Goal: Check status: Check status

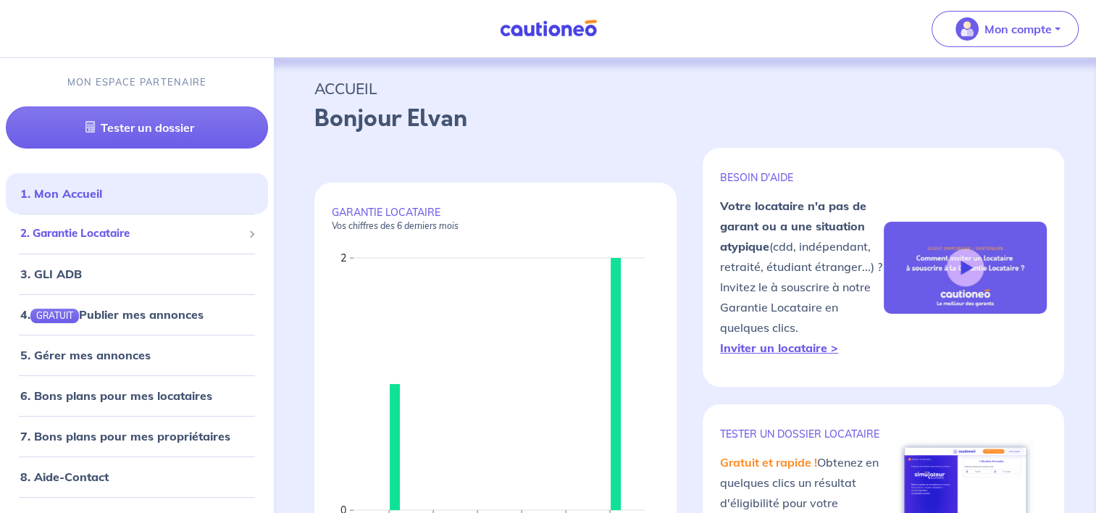
drag, startPoint x: 101, startPoint y: 229, endPoint x: 128, endPoint y: 243, distance: 30.5
click at [101, 229] on span "2. Garantie Locataire" at bounding box center [131, 233] width 222 height 17
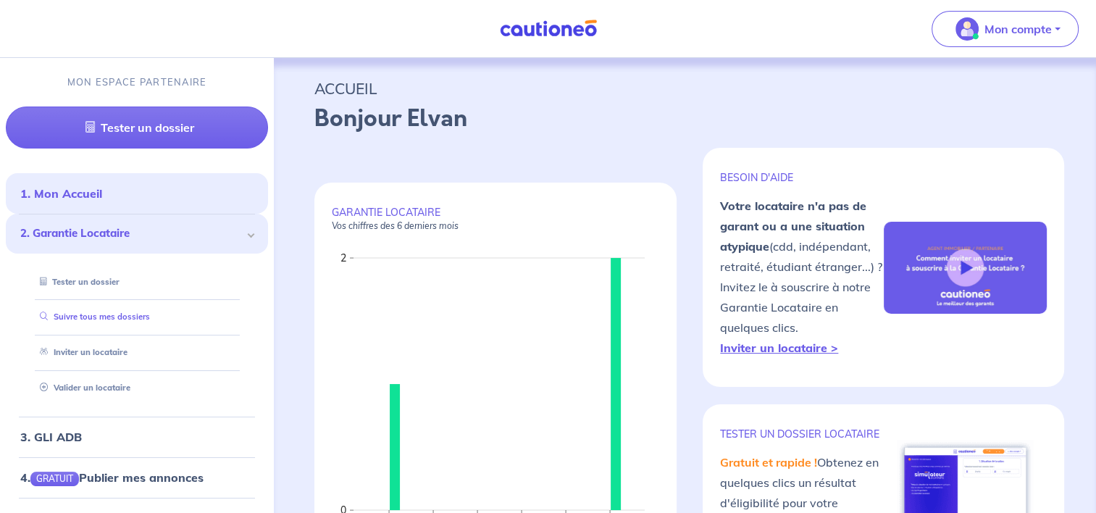
drag, startPoint x: 146, startPoint y: 321, endPoint x: 161, endPoint y: 328, distance: 16.8
click at [146, 320] on link "Suivre tous mes dossiers" at bounding box center [92, 316] width 116 height 10
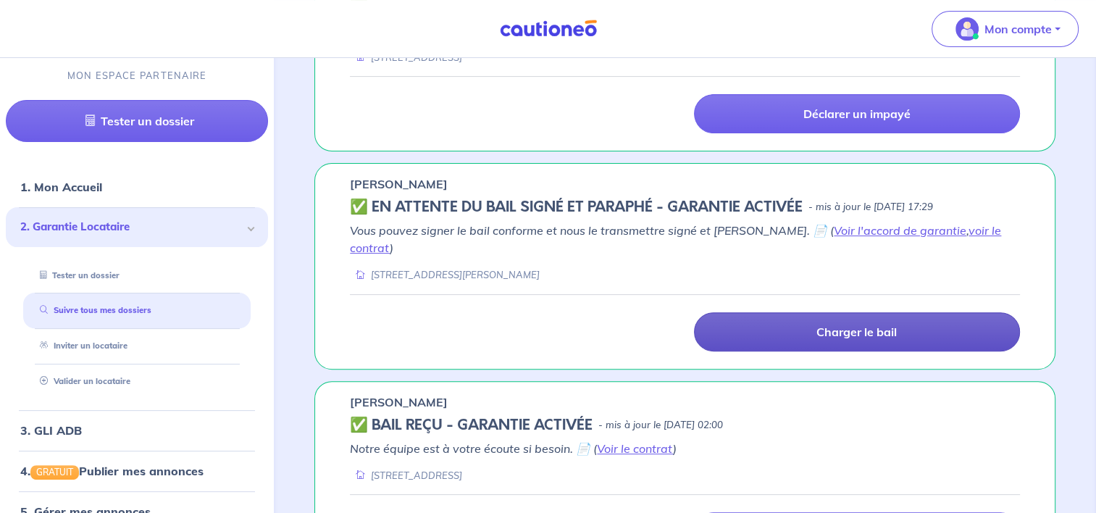
scroll to position [353, 0]
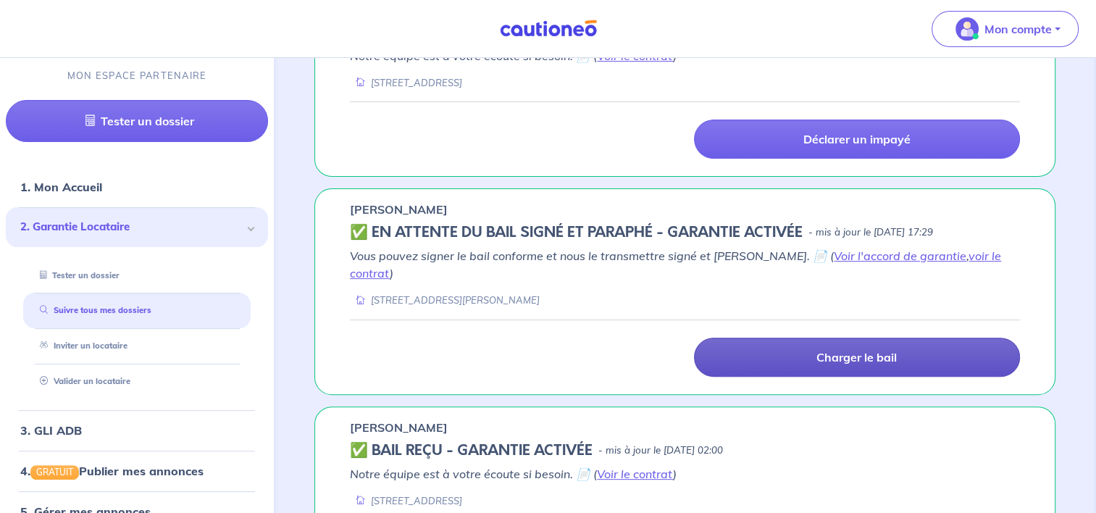
click at [846, 350] on p "Charger le bail" at bounding box center [856, 357] width 80 height 14
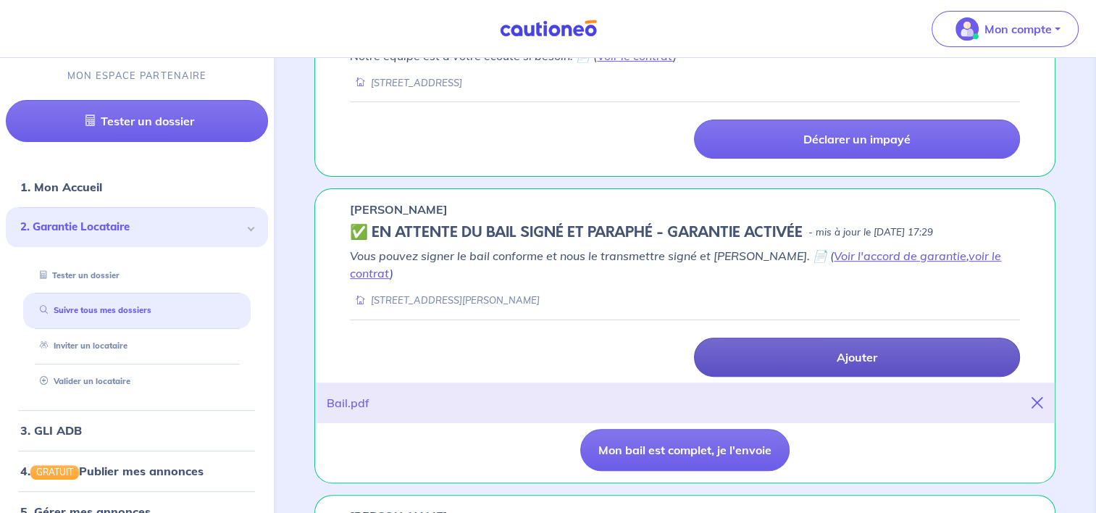
click at [352, 394] on div "Bail.pdf" at bounding box center [348, 402] width 43 height 17
click at [339, 394] on div "Bail.pdf" at bounding box center [348, 402] width 43 height 17
click at [727, 383] on div "Bail.pdf - 100 % Bail.pdf" at bounding box center [684, 402] width 739 height 41
click at [330, 394] on div "Bail.pdf" at bounding box center [348, 402] width 43 height 17
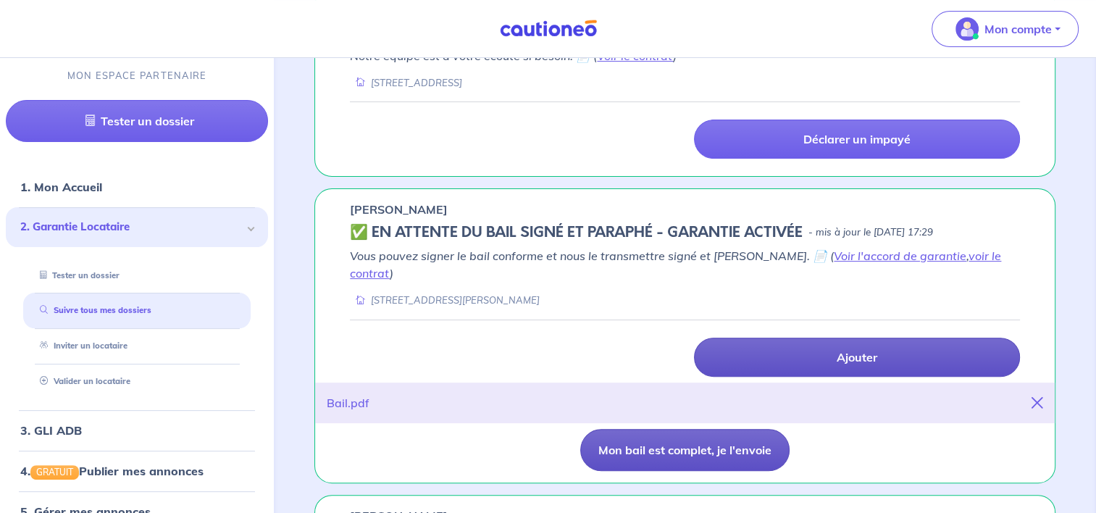
click at [737, 429] on button "Mon bail est complet, je l'envoie" at bounding box center [684, 450] width 209 height 42
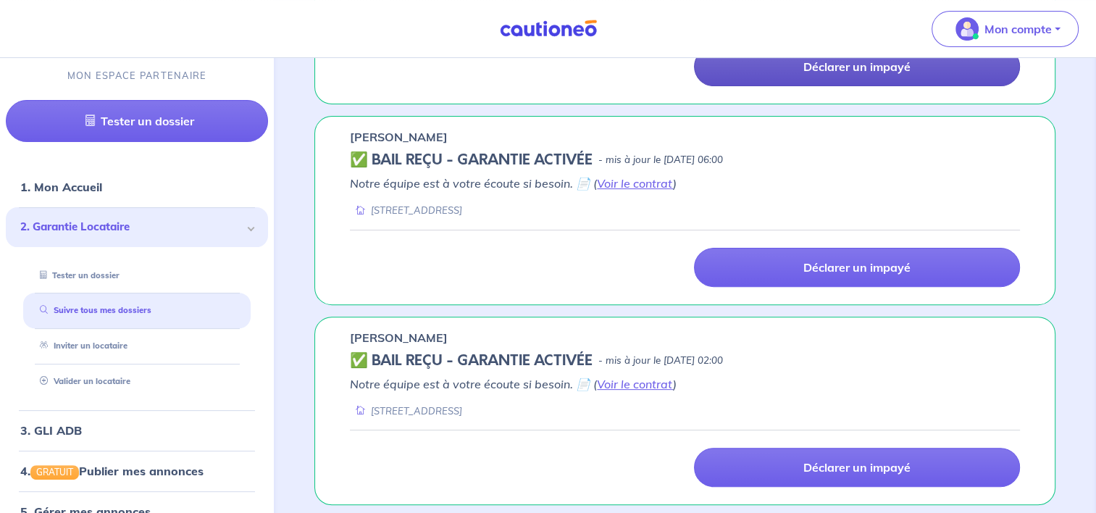
scroll to position [281, 0]
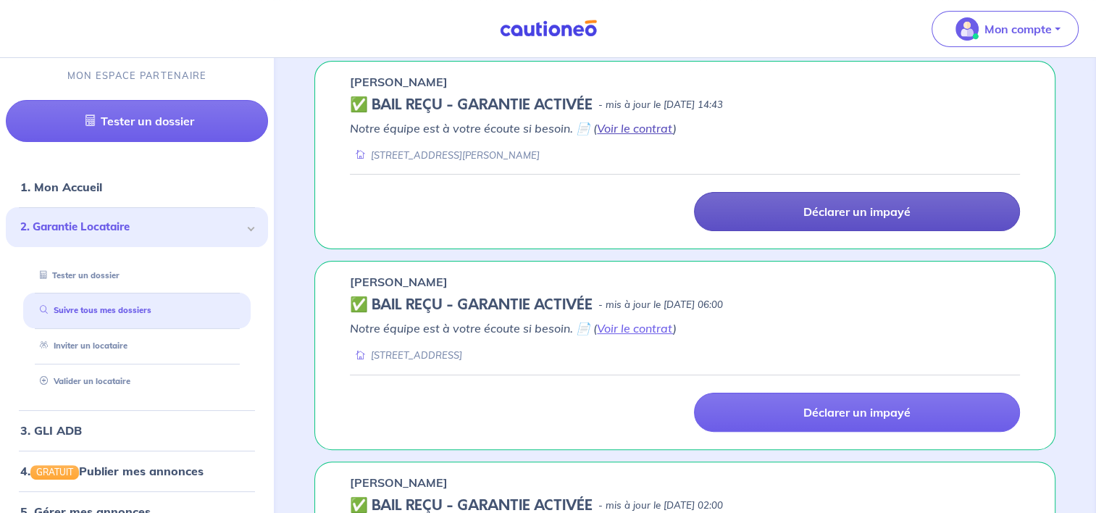
click at [623, 127] on link "Voir le contrat" at bounding box center [635, 128] width 76 height 14
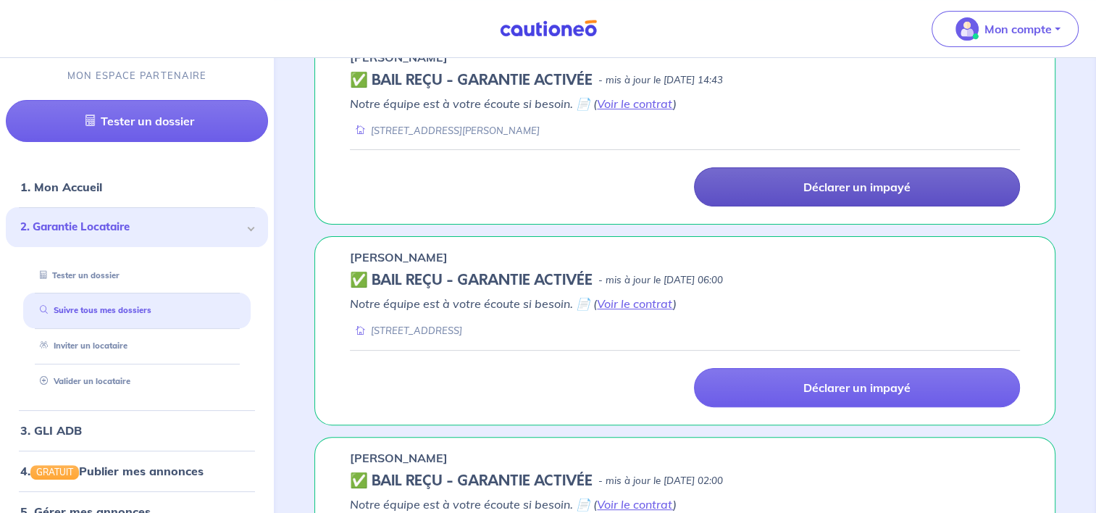
scroll to position [64, 0]
